Goal: Information Seeking & Learning: Check status

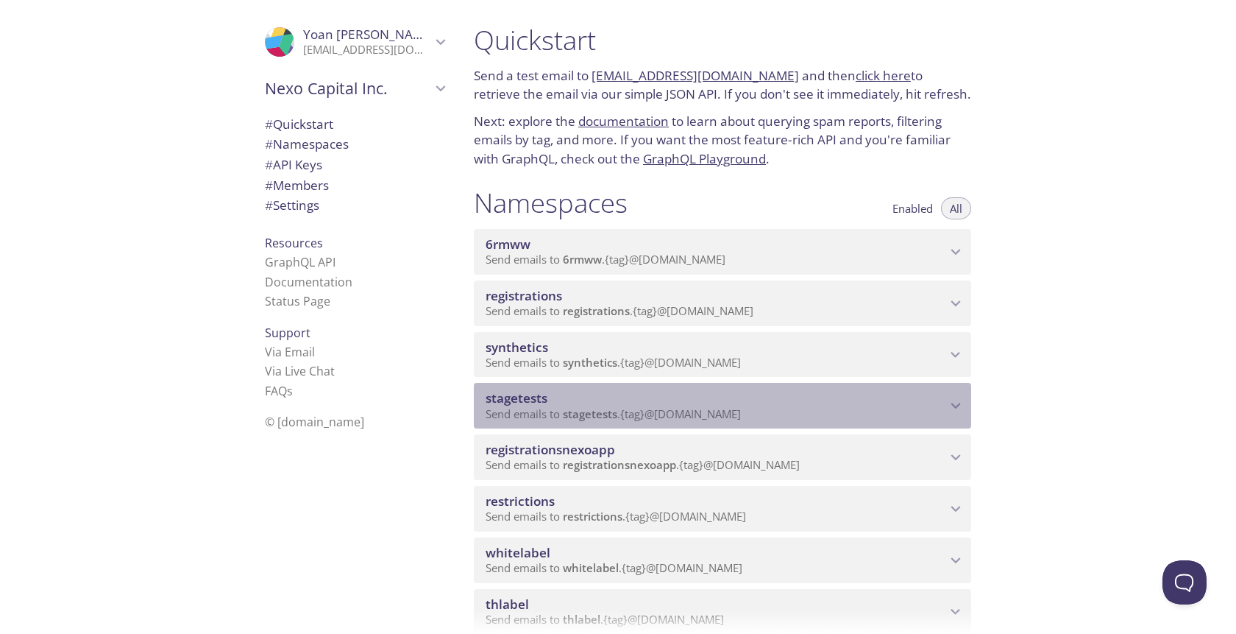
click at [535, 408] on span "Send emails to stagetests . {tag} @[DOMAIN_NAME]" at bounding box center [613, 413] width 255 height 15
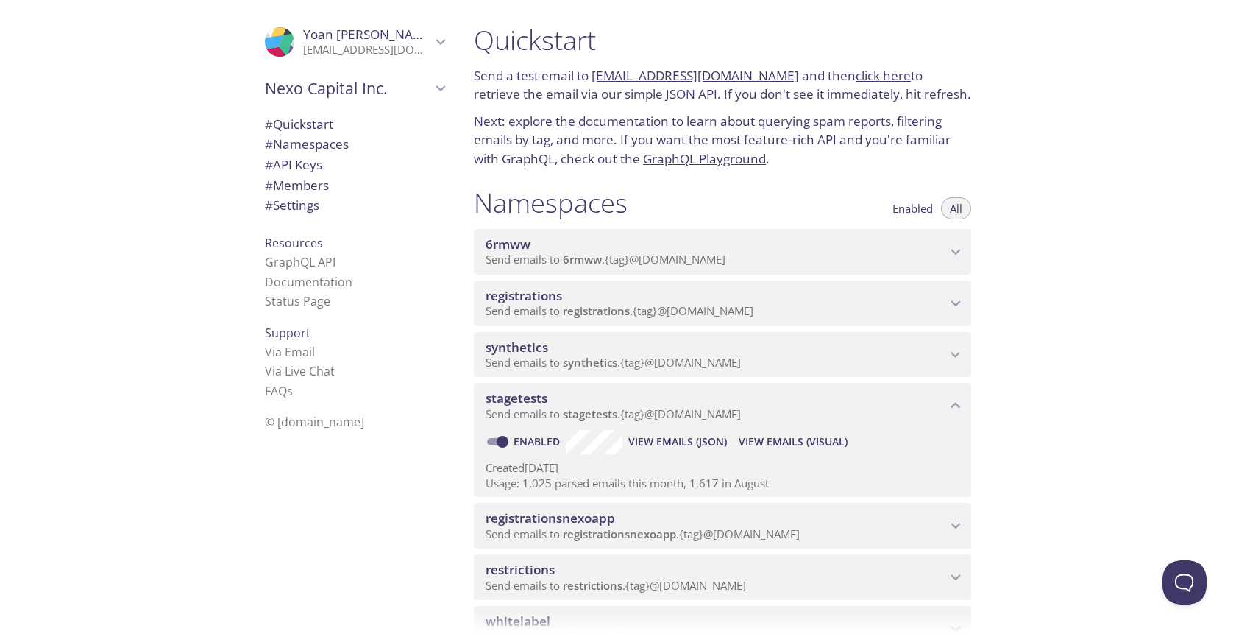
click at [518, 352] on span "synthetics" at bounding box center [517, 347] width 63 height 17
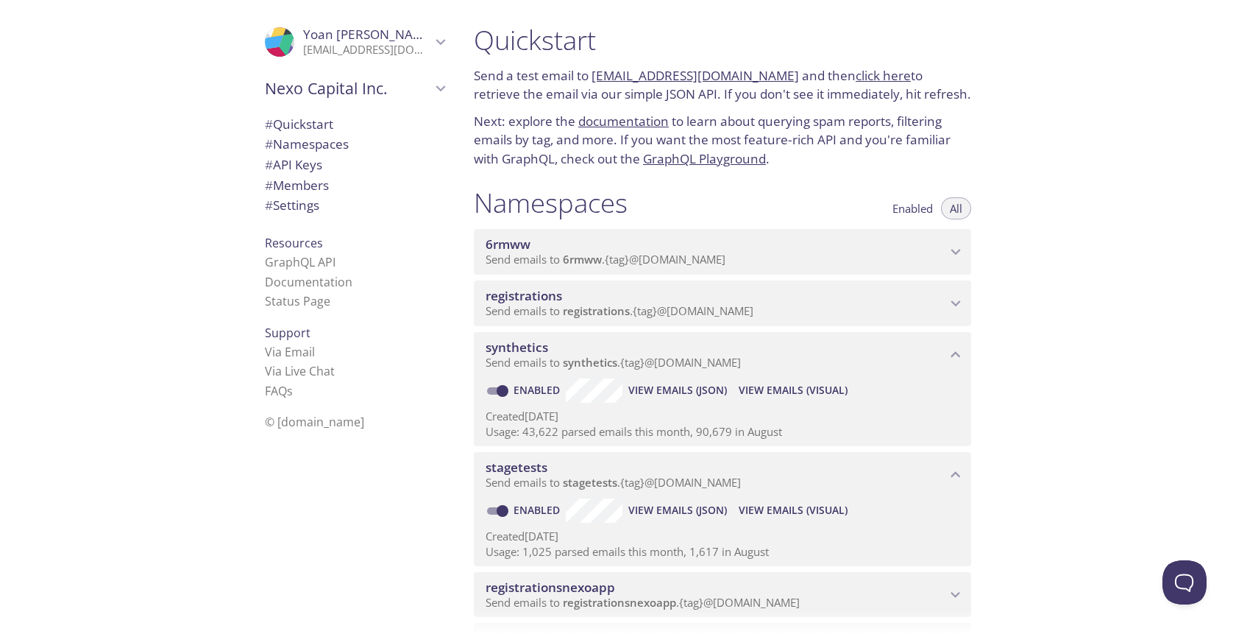
click at [776, 387] on span "View Emails (Visual)" at bounding box center [793, 390] width 109 height 18
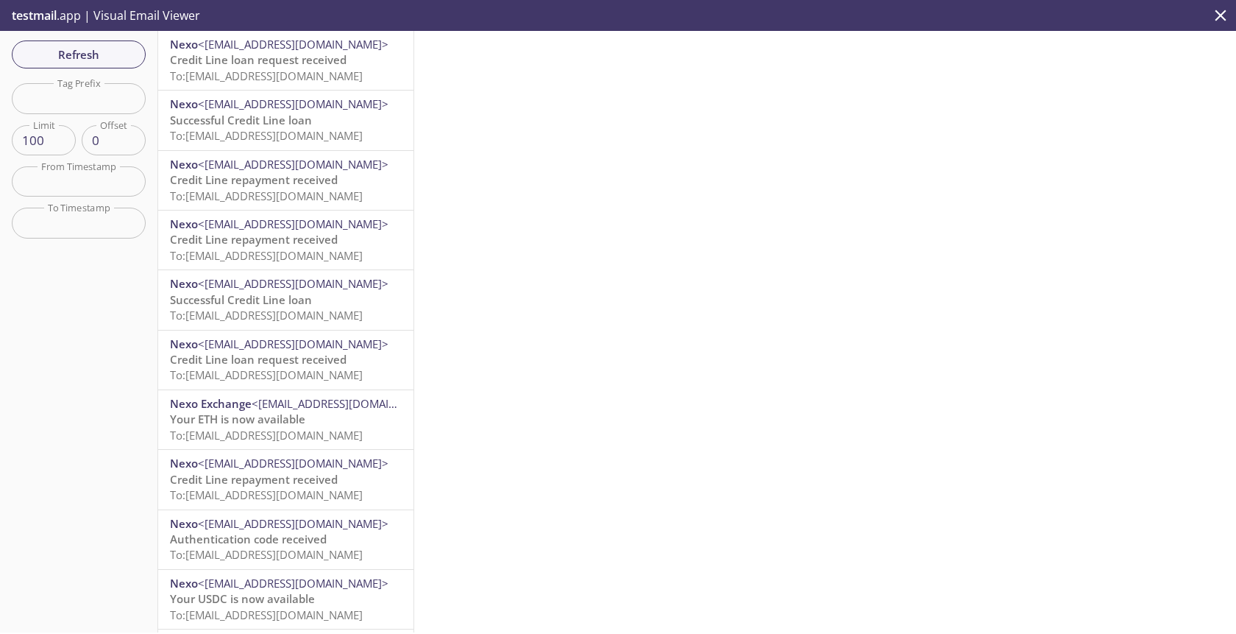
click at [289, 63] on span "Credit Line loan request received" at bounding box center [258, 59] width 177 height 15
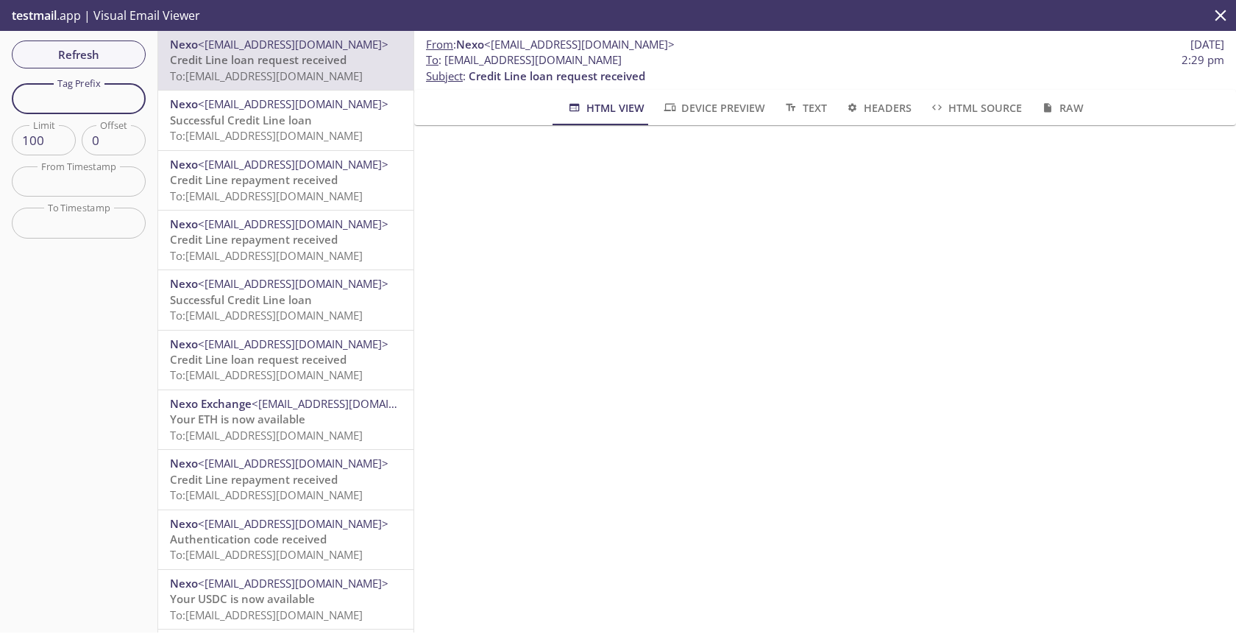
click at [97, 100] on input "text" at bounding box center [79, 98] width 134 height 30
type input "yoanm"
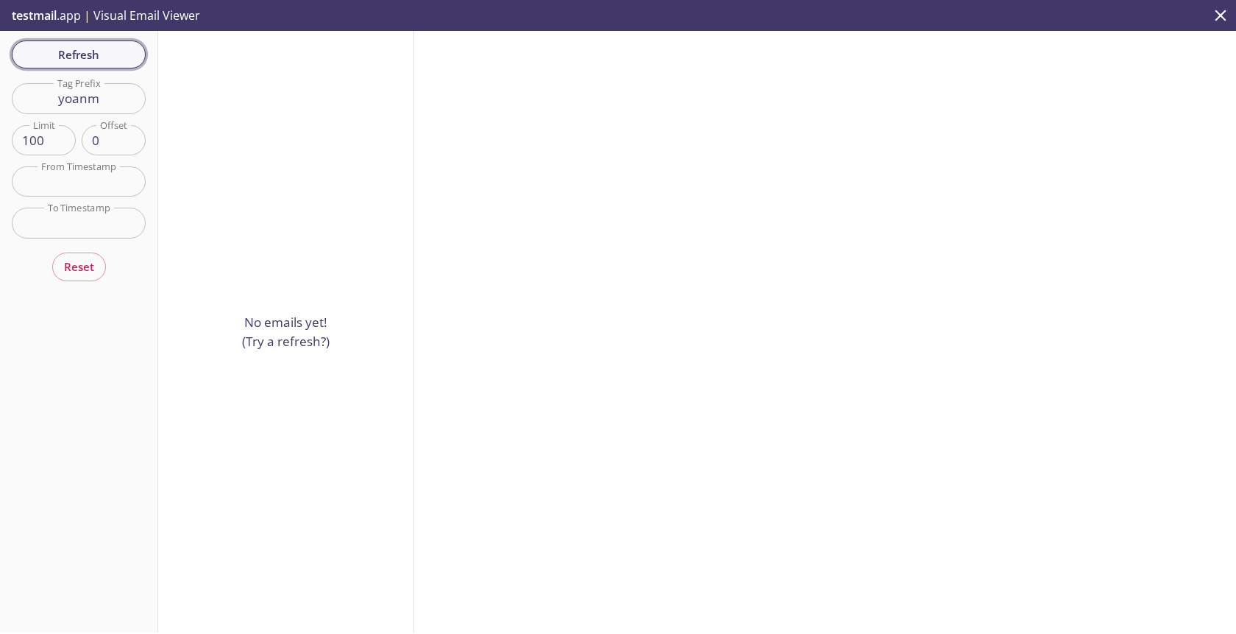
click at [71, 42] on button "Refresh" at bounding box center [79, 54] width 134 height 28
click at [73, 52] on span "Refresh" at bounding box center [79, 54] width 110 height 19
click at [73, 52] on div "Refresh Filters Tag Prefix yoanm Tag Prefix Limit 100 Limit Offset 0 Offset Fro…" at bounding box center [79, 331] width 158 height 601
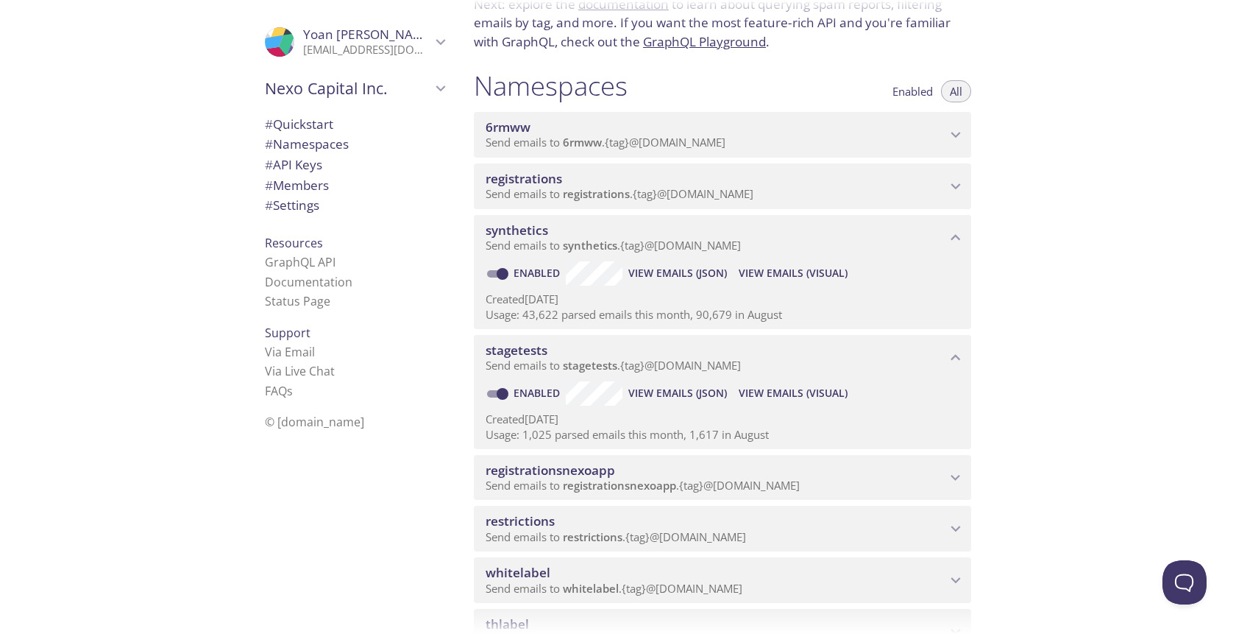
scroll to position [126, 0]
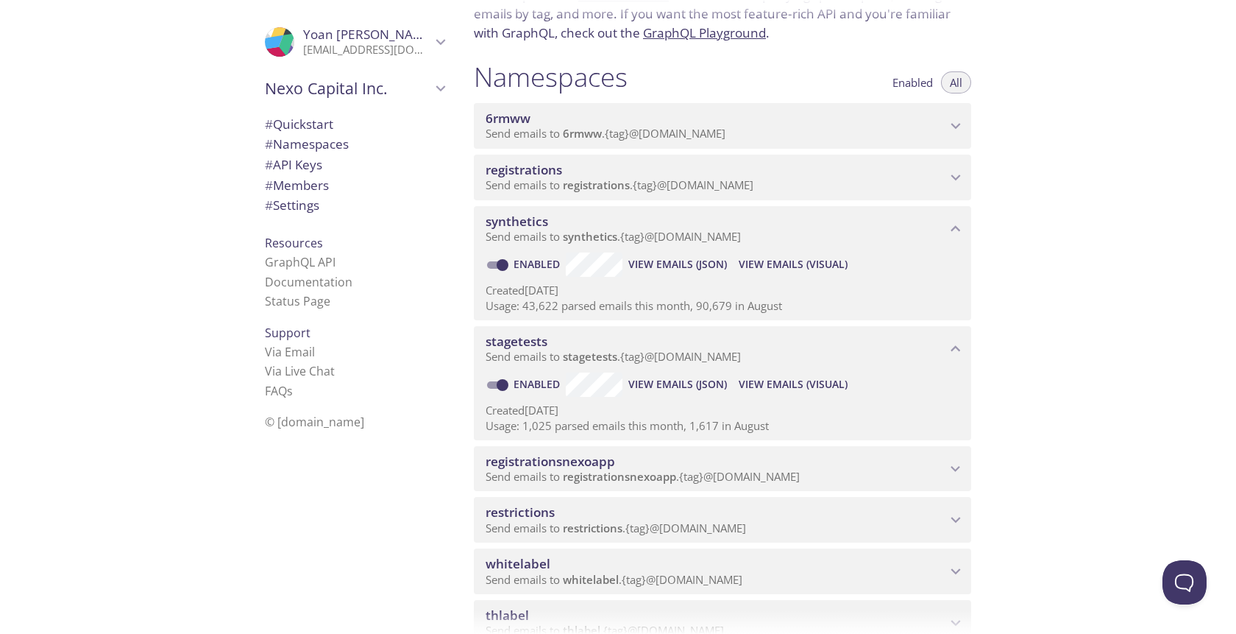
click at [810, 383] on span "View Emails (Visual)" at bounding box center [793, 384] width 109 height 18
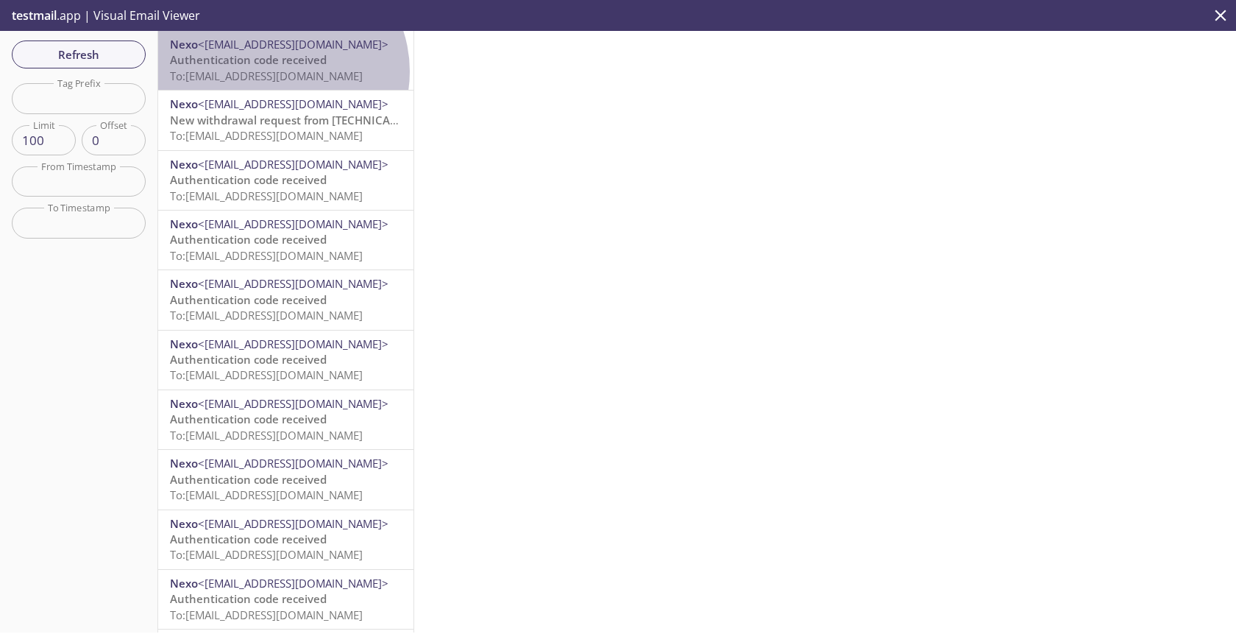
click at [279, 71] on span "To: [EMAIL_ADDRESS][DOMAIN_NAME]" at bounding box center [266, 75] width 193 height 15
